Goal: Navigation & Orientation: Find specific page/section

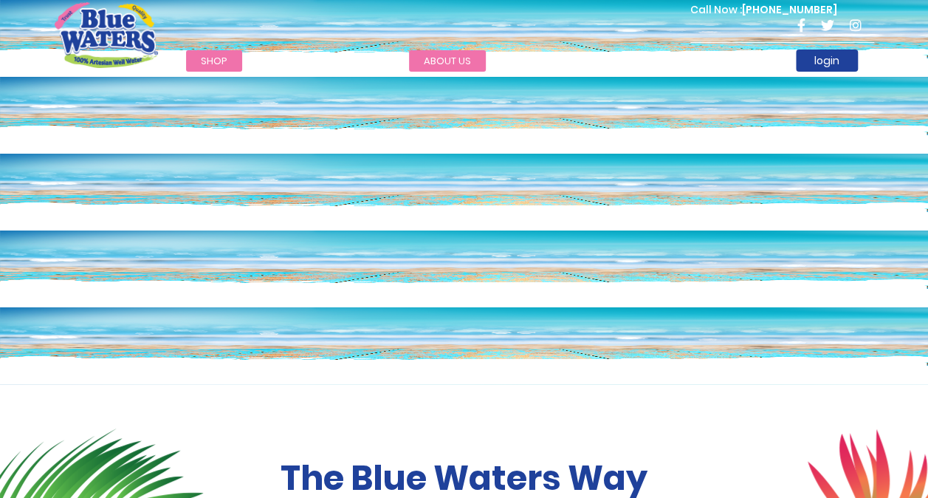
click at [453, 56] on link "about us" at bounding box center [447, 60] width 77 height 21
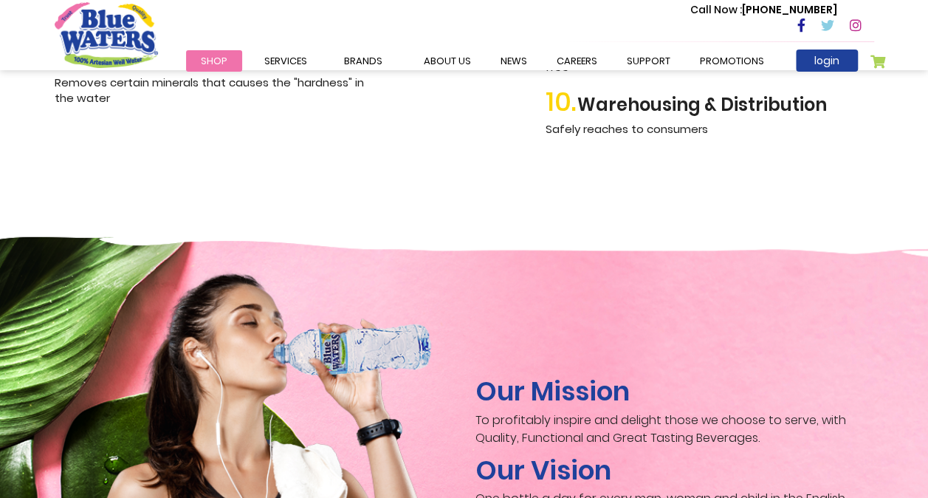
scroll to position [2141, 0]
